Goal: Understand process/instructions: Learn how to perform a task or action

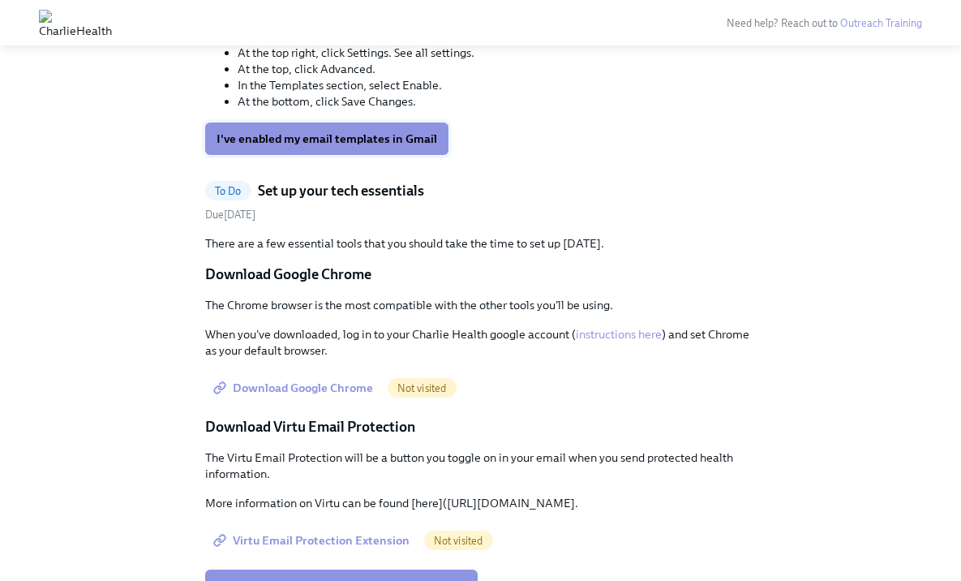
scroll to position [1895, 0]
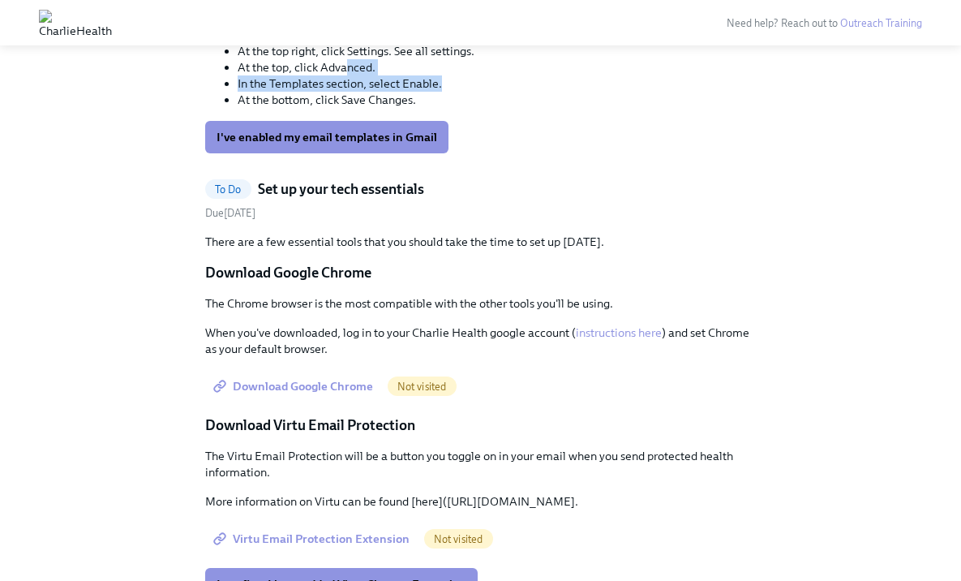
drag, startPoint x: 347, startPoint y: 283, endPoint x: 453, endPoint y: 306, distance: 107.9
click at [453, 108] on ul "Open Gmail. At the top right, click Settings. See all settings. At the top, cli…" at bounding box center [481, 67] width 552 height 81
click at [453, 92] on li "In the Templates section, select Enable." at bounding box center [497, 83] width 519 height 16
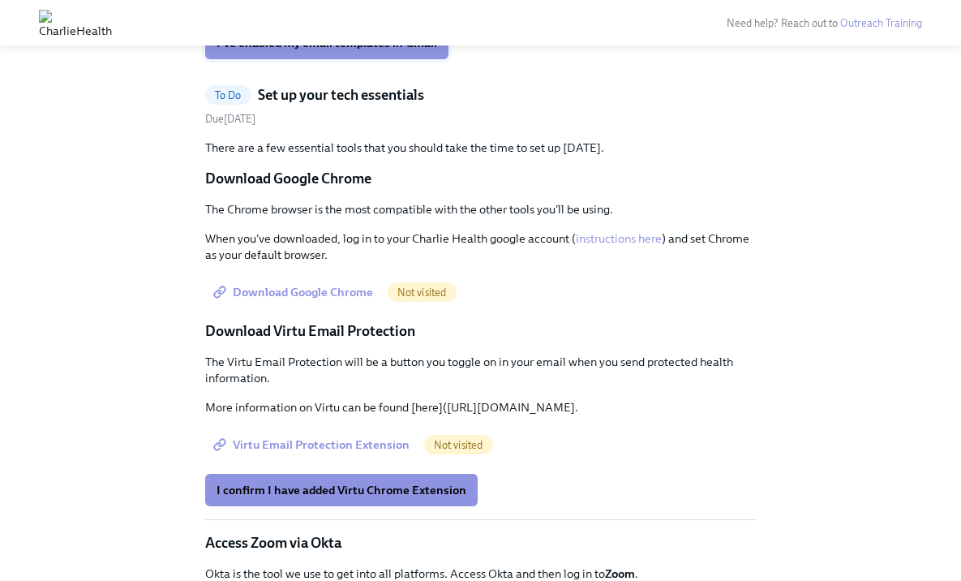
scroll to position [1992, 0]
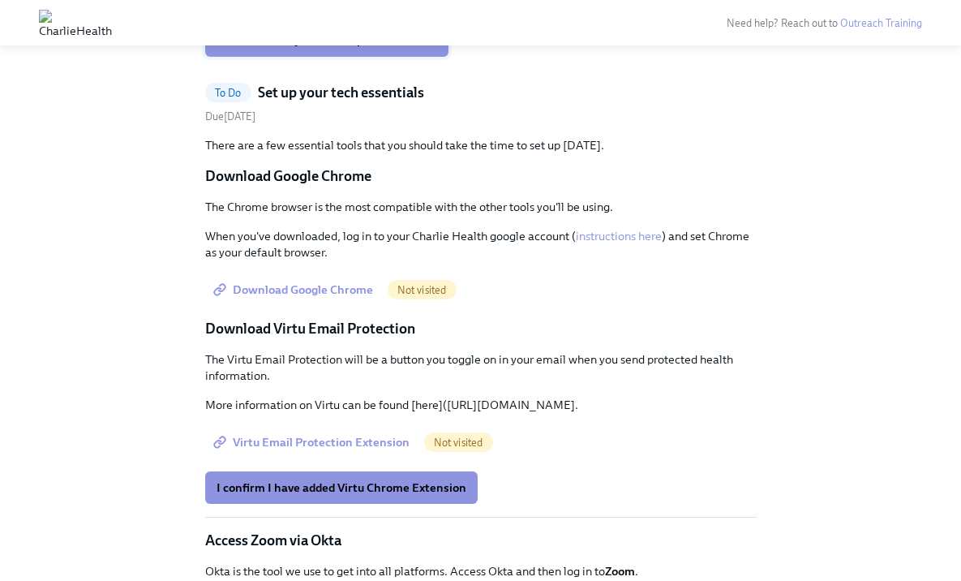
click at [402, 49] on span "I've enabled my email templates in Gmail" at bounding box center [327, 40] width 221 height 16
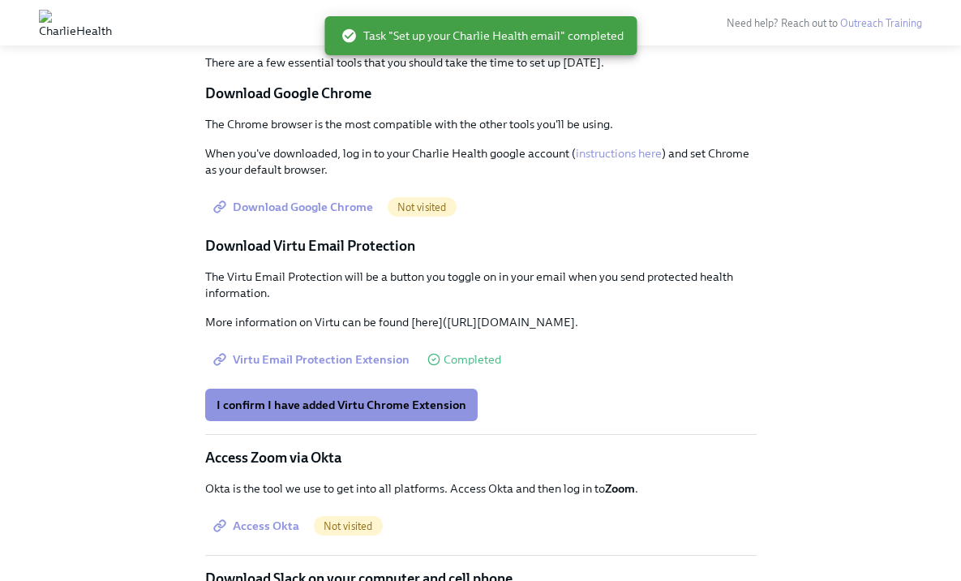
scroll to position [1540, 0]
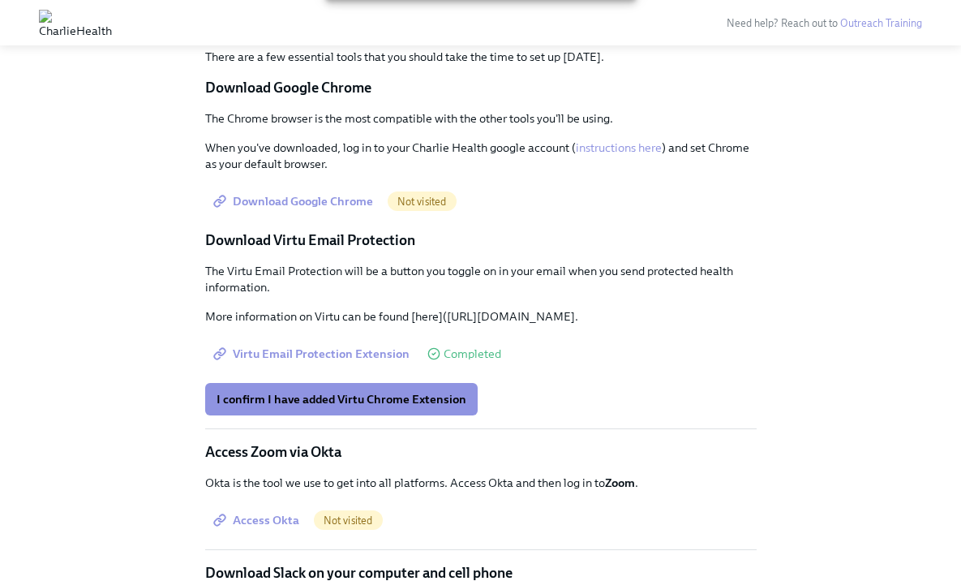
click at [329, 204] on span "Download Google Chrome" at bounding box center [295, 201] width 157 height 16
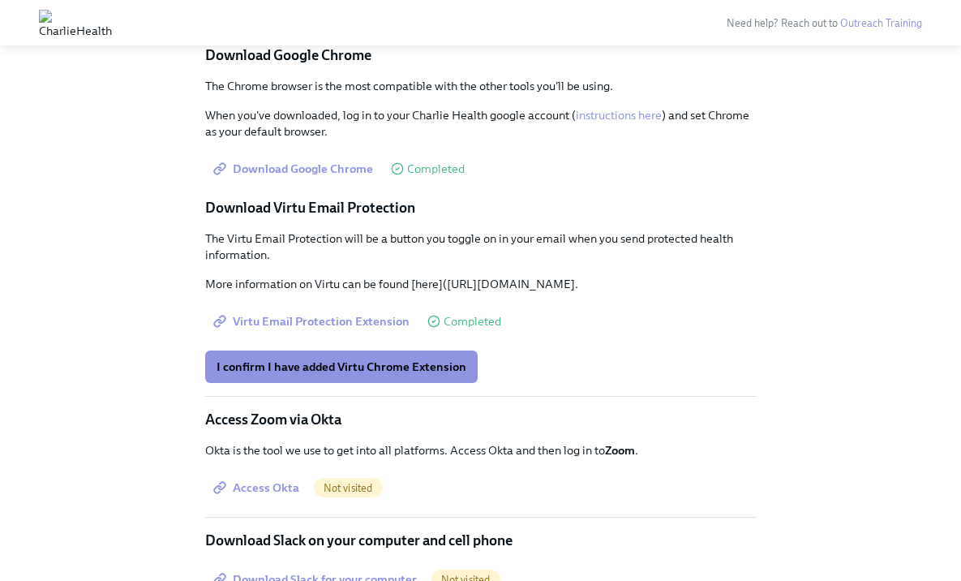
scroll to position [1594, 0]
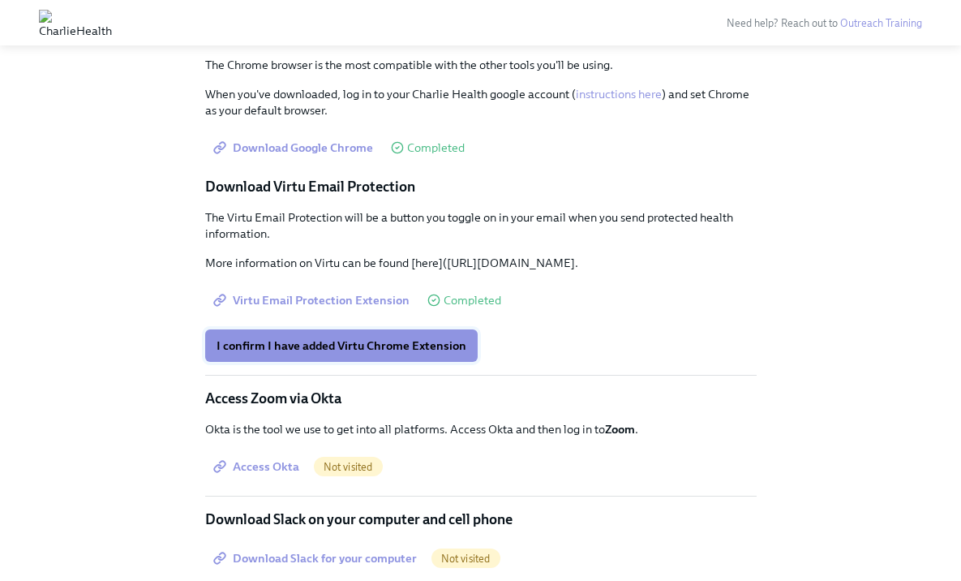
click at [397, 354] on span "I confirm I have added Virtu Chrome Extension" at bounding box center [342, 345] width 250 height 16
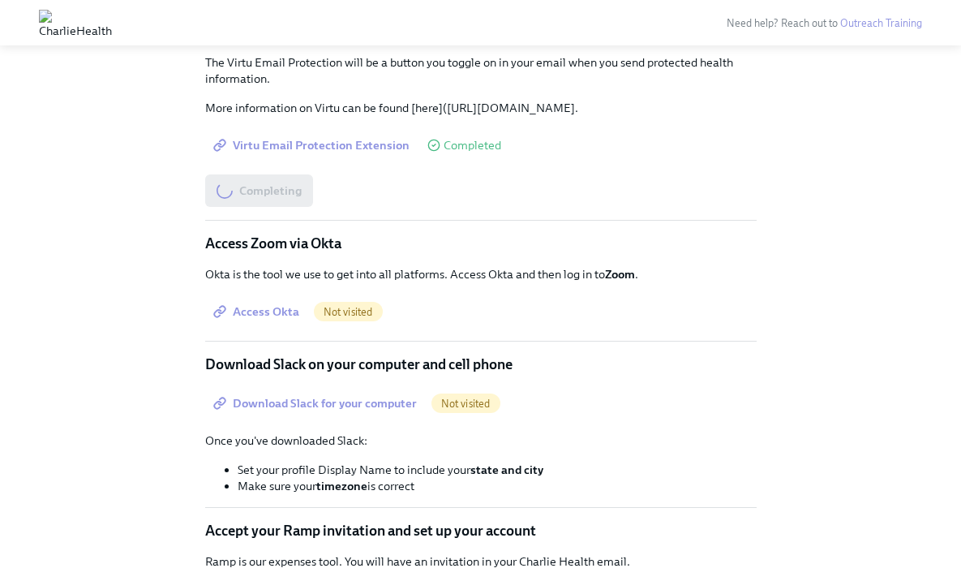
scroll to position [1766, 0]
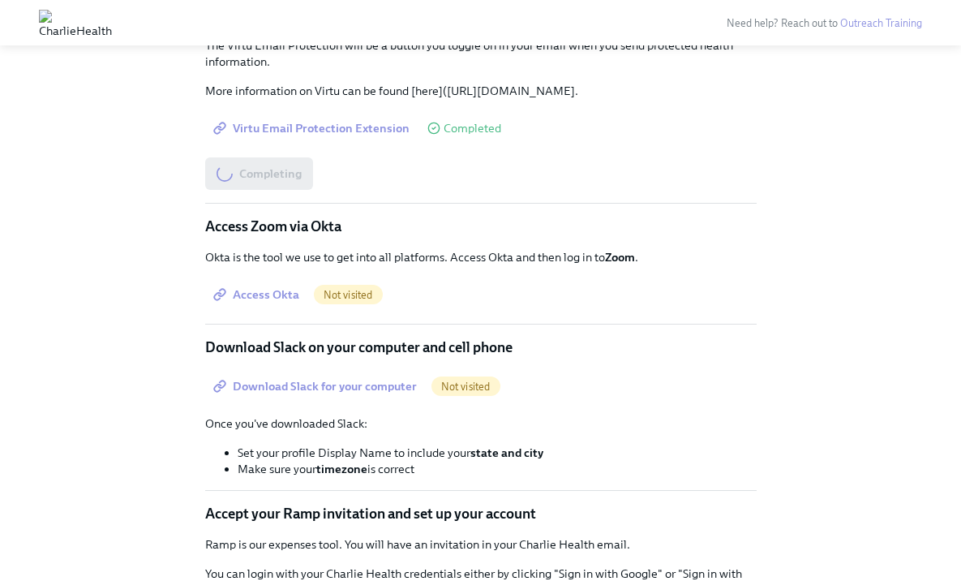
click at [284, 303] on span "Access Okta" at bounding box center [258, 294] width 83 height 16
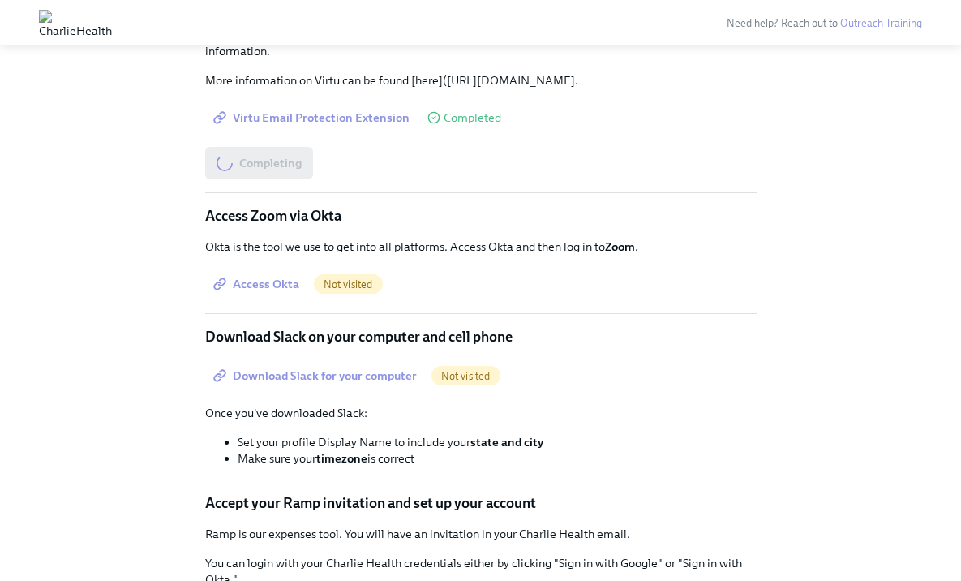
scroll to position [1780, 0]
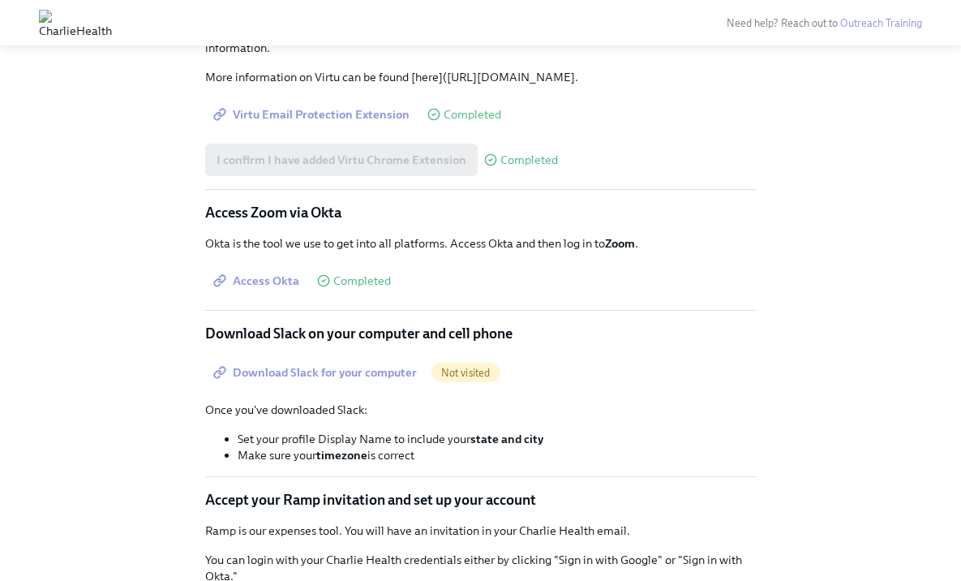
click at [353, 380] on span "Download Slack for your computer" at bounding box center [317, 372] width 200 height 16
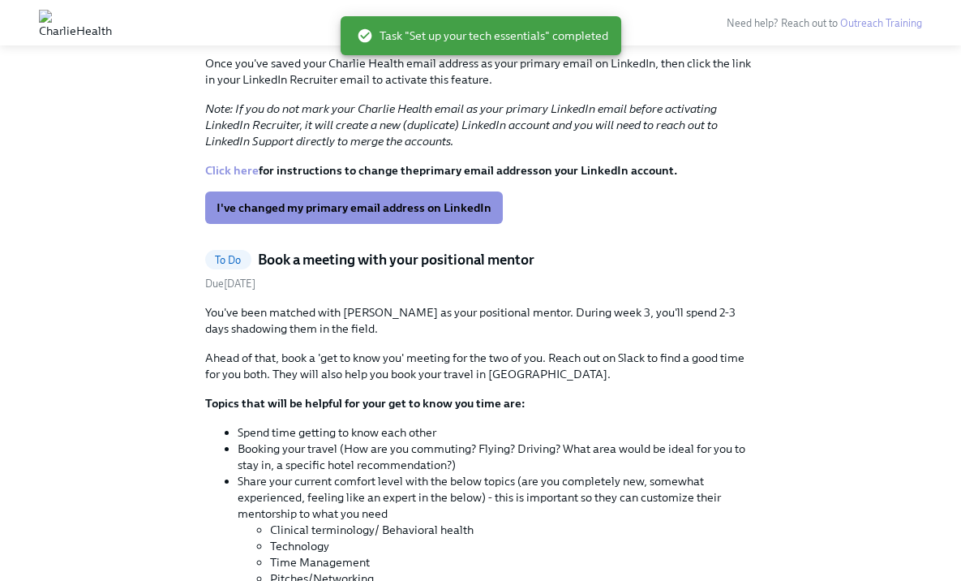
scroll to position [1231, 0]
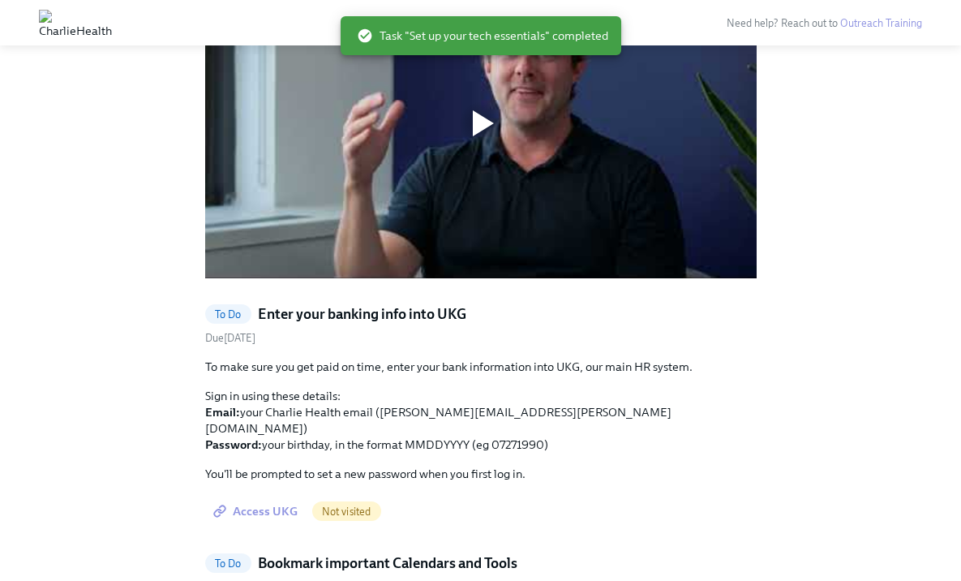
click at [269, 503] on span "Access UKG" at bounding box center [257, 511] width 81 height 16
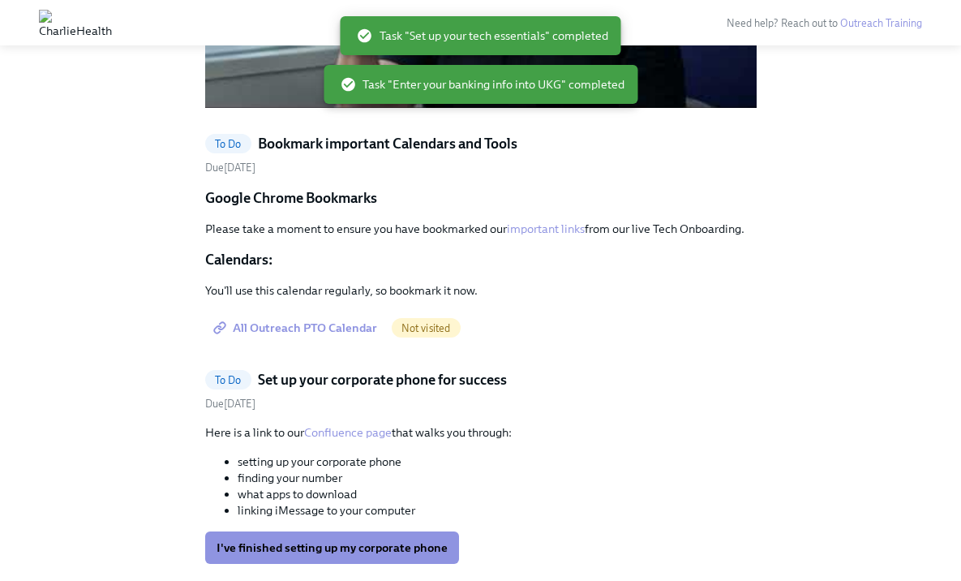
scroll to position [1404, 0]
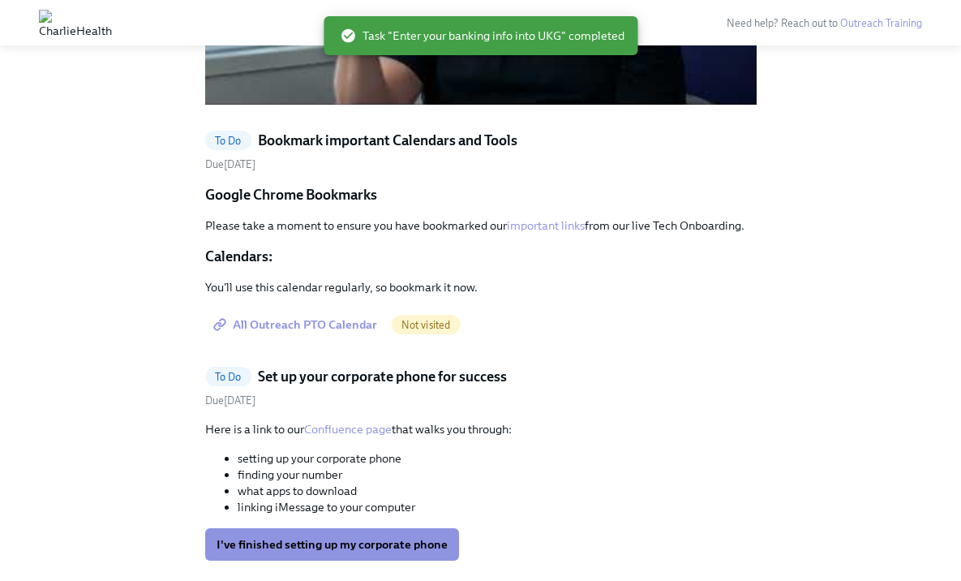
click at [342, 326] on span "All Outreach PTO Calendar" at bounding box center [297, 324] width 161 height 16
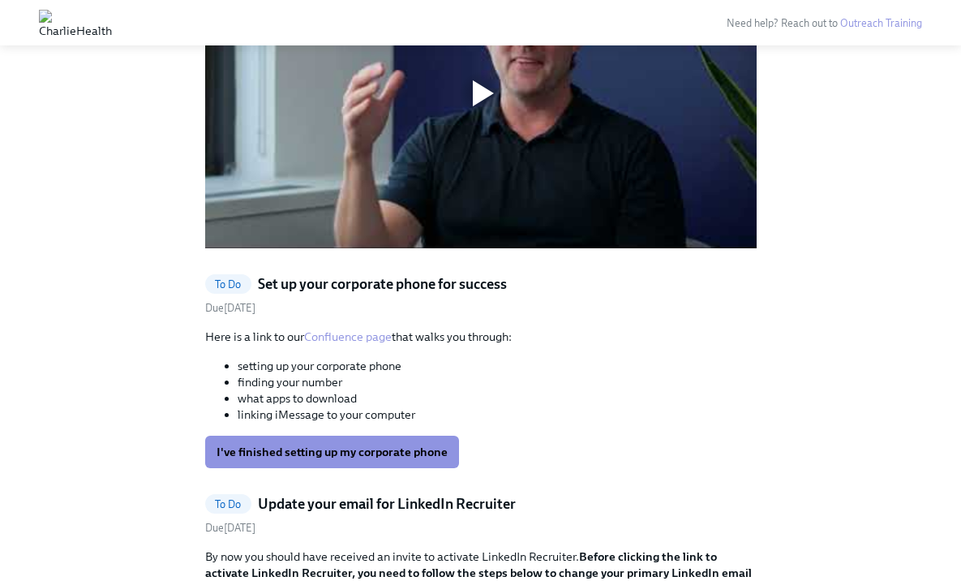
scroll to position [1254, 0]
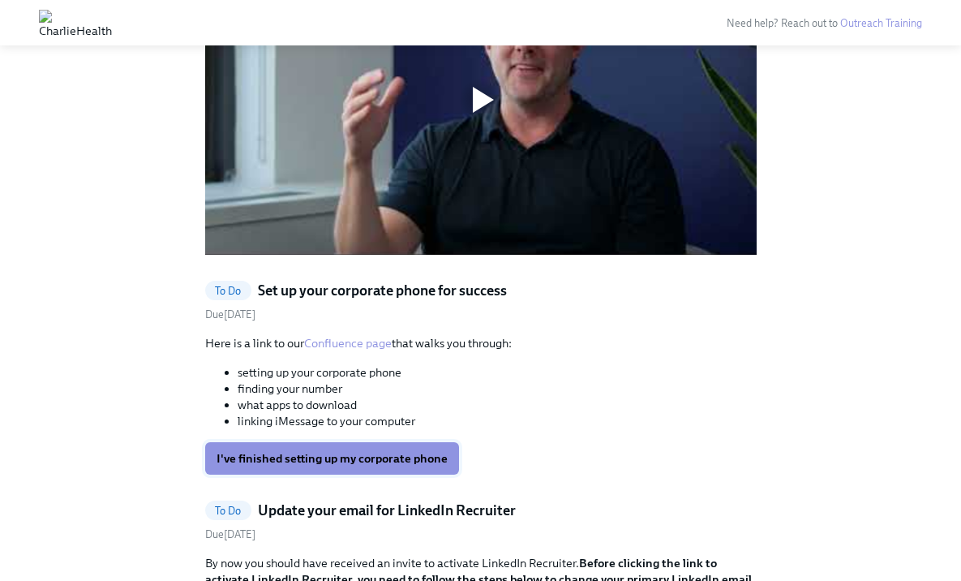
click at [350, 454] on span "I've finished setting up my corporate phone" at bounding box center [332, 458] width 231 height 16
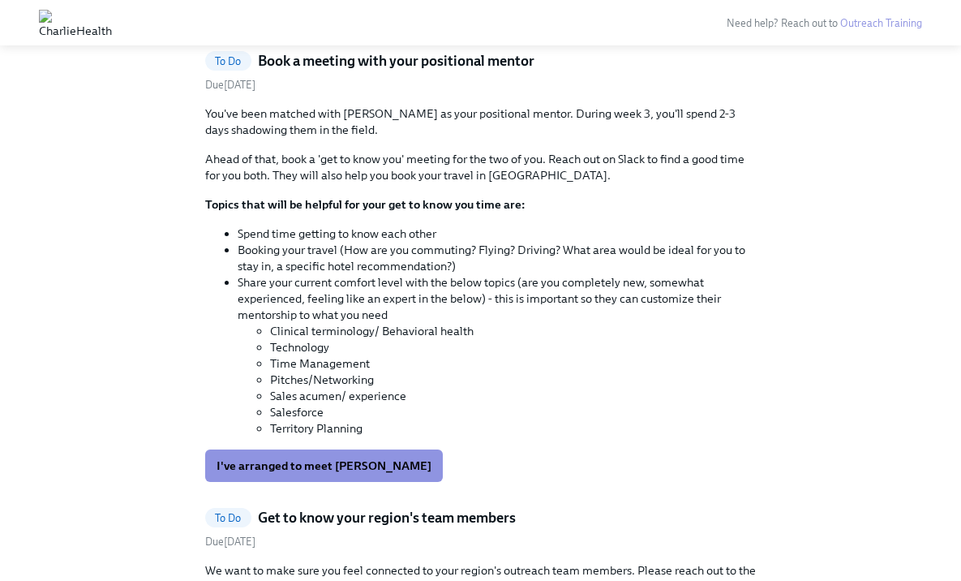
scroll to position [1816, 0]
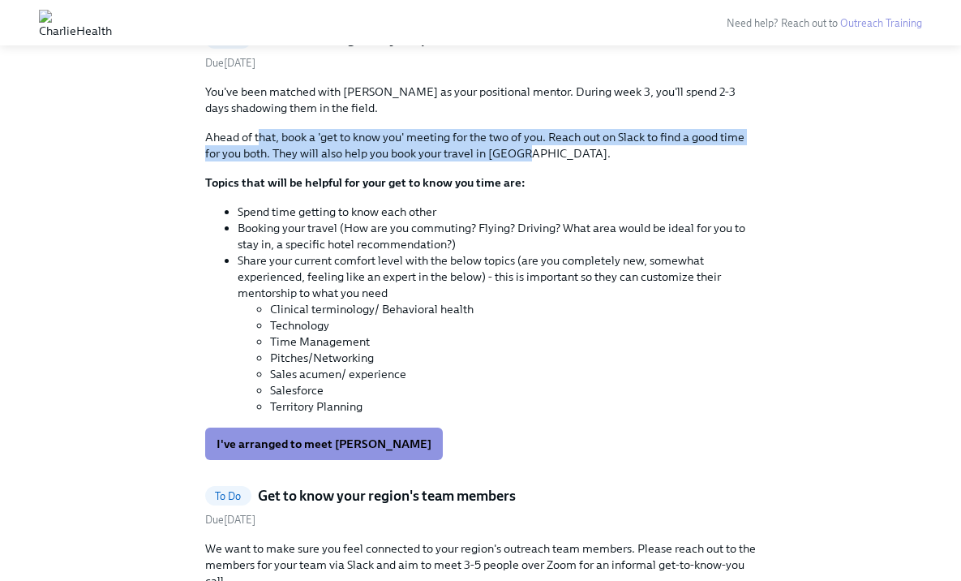
drag, startPoint x: 261, startPoint y: 137, endPoint x: 578, endPoint y: 158, distance: 317.1
click at [578, 158] on p "Ahead of that, book a 'get to know you' meeting for the two of you. Reach out o…" at bounding box center [481, 145] width 552 height 32
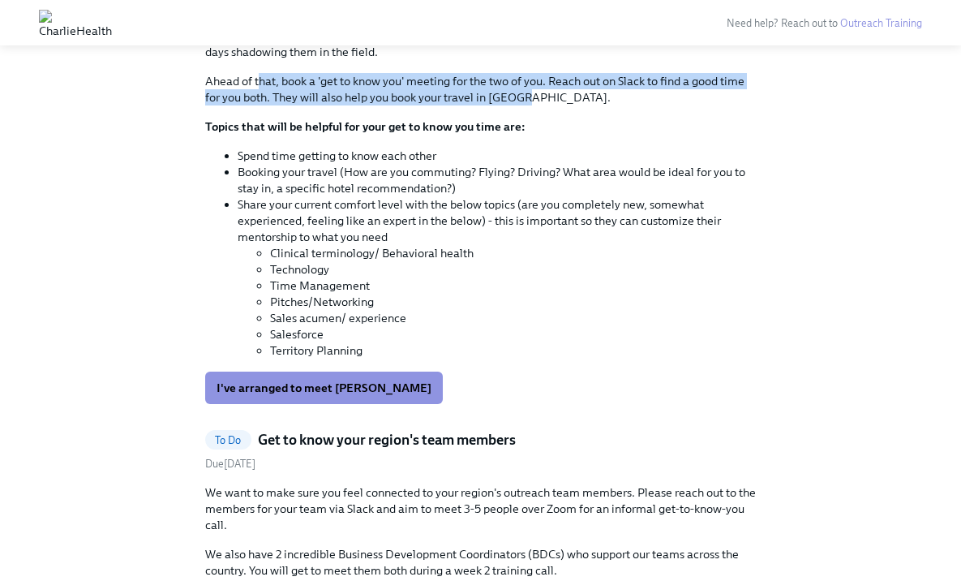
scroll to position [1888, 0]
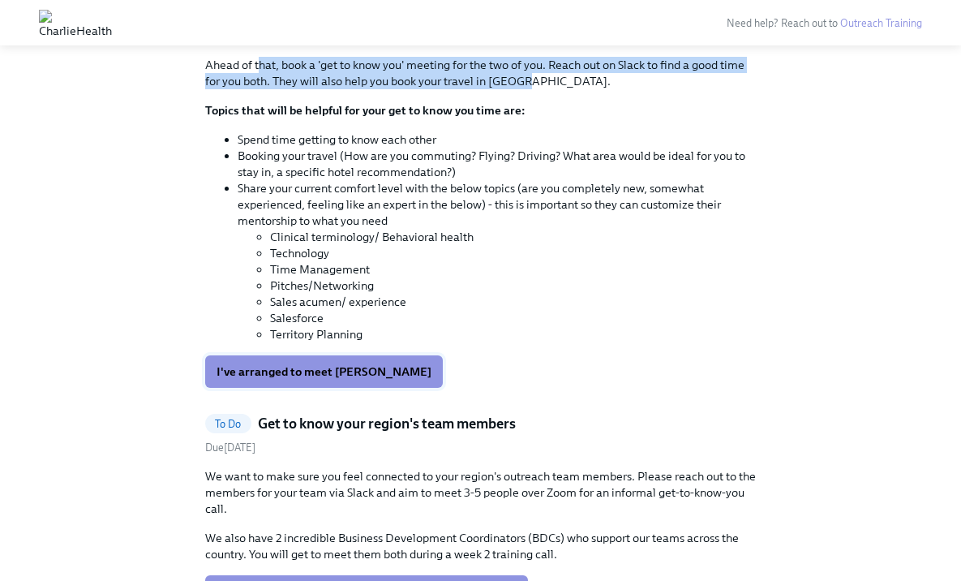
click at [370, 365] on span "I've arranged to meet [PERSON_NAME]" at bounding box center [324, 371] width 215 height 16
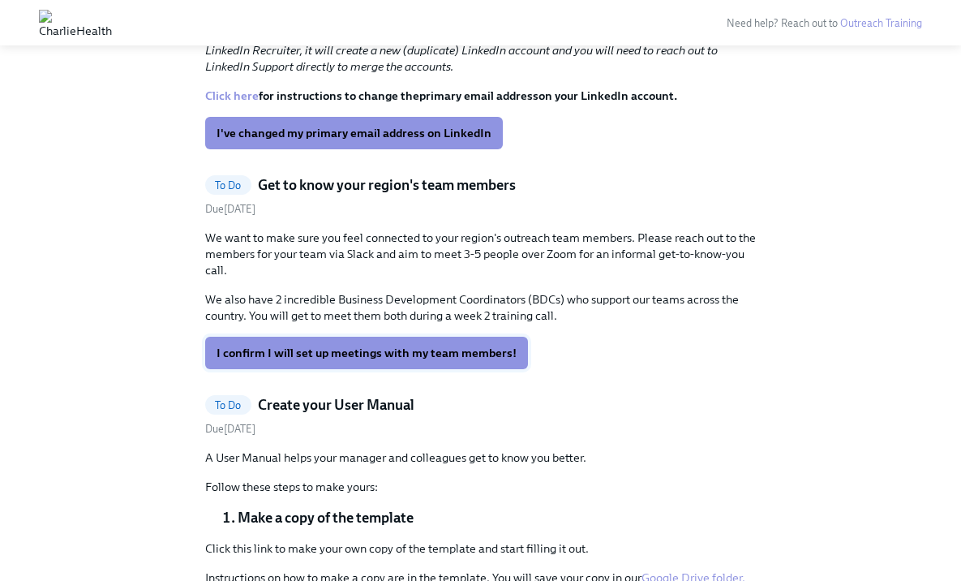
scroll to position [1616, 0]
